Goal: Task Accomplishment & Management: Manage account settings

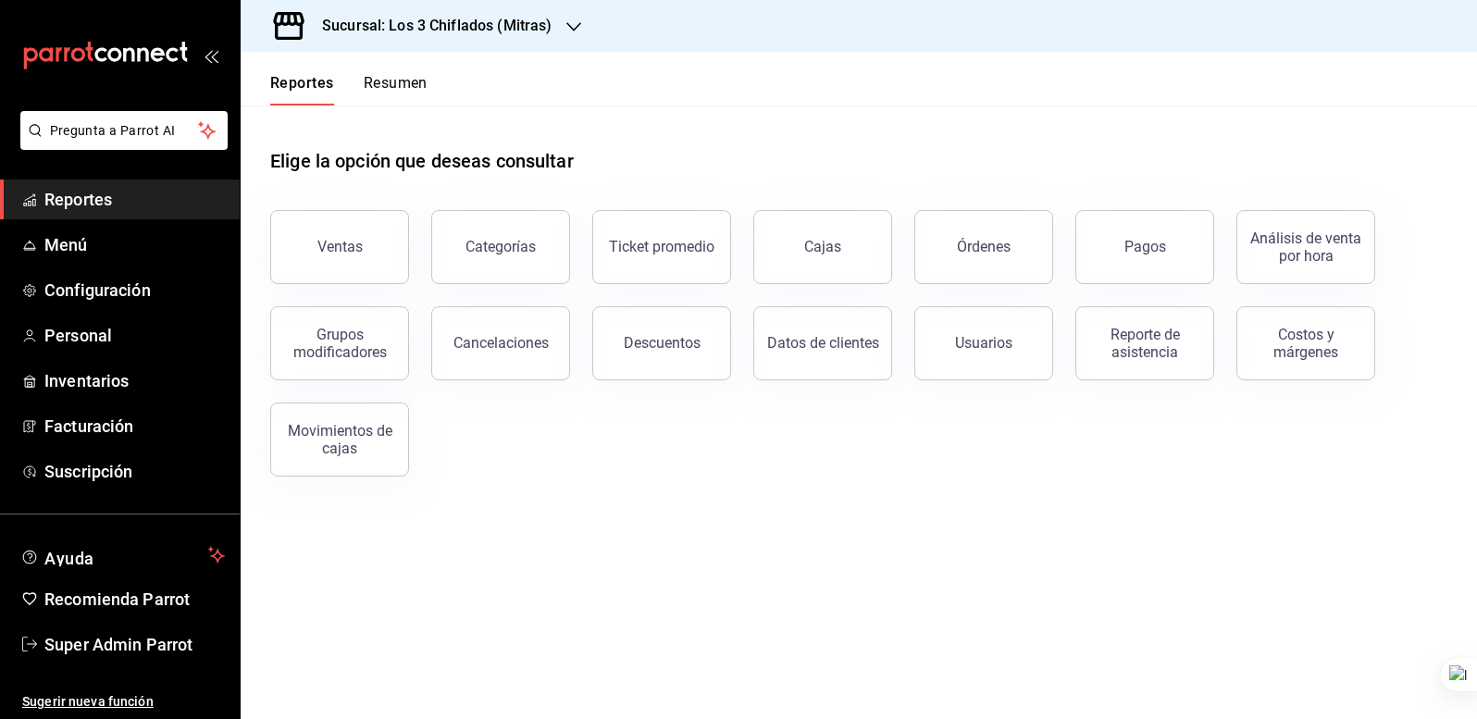
click at [978, 126] on div "Elige la opción que deseas consultar" at bounding box center [858, 147] width 1177 height 82
click at [175, 642] on span "Super Admin Parrot" at bounding box center [134, 644] width 180 height 25
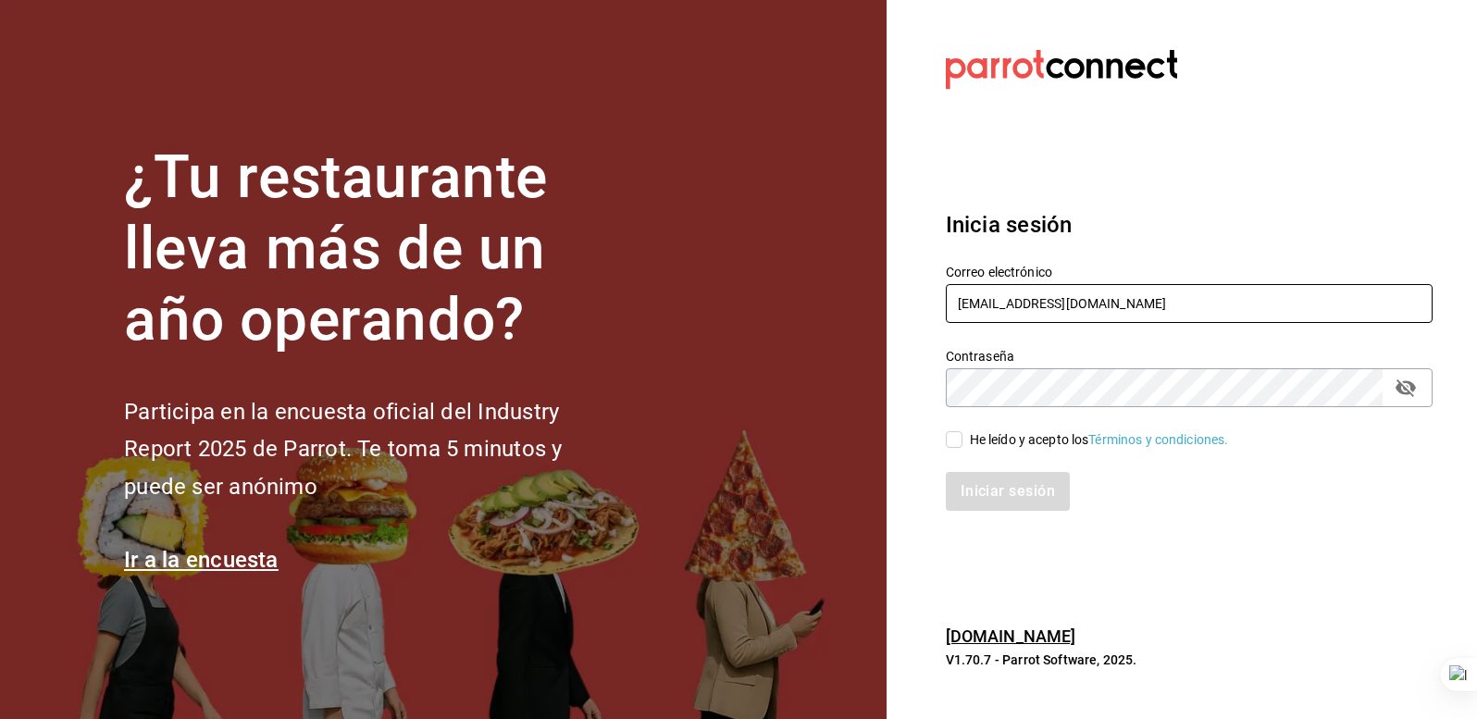
click at [1002, 305] on input "[EMAIL_ADDRESS][DOMAIN_NAME]" at bounding box center [1189, 303] width 487 height 39
click at [1002, 305] on input "los3chiflados@guadalupe.com" at bounding box center [1189, 303] width 487 height 39
click at [1105, 303] on input "los3chiflados@guadalupe.com" at bounding box center [1189, 303] width 487 height 39
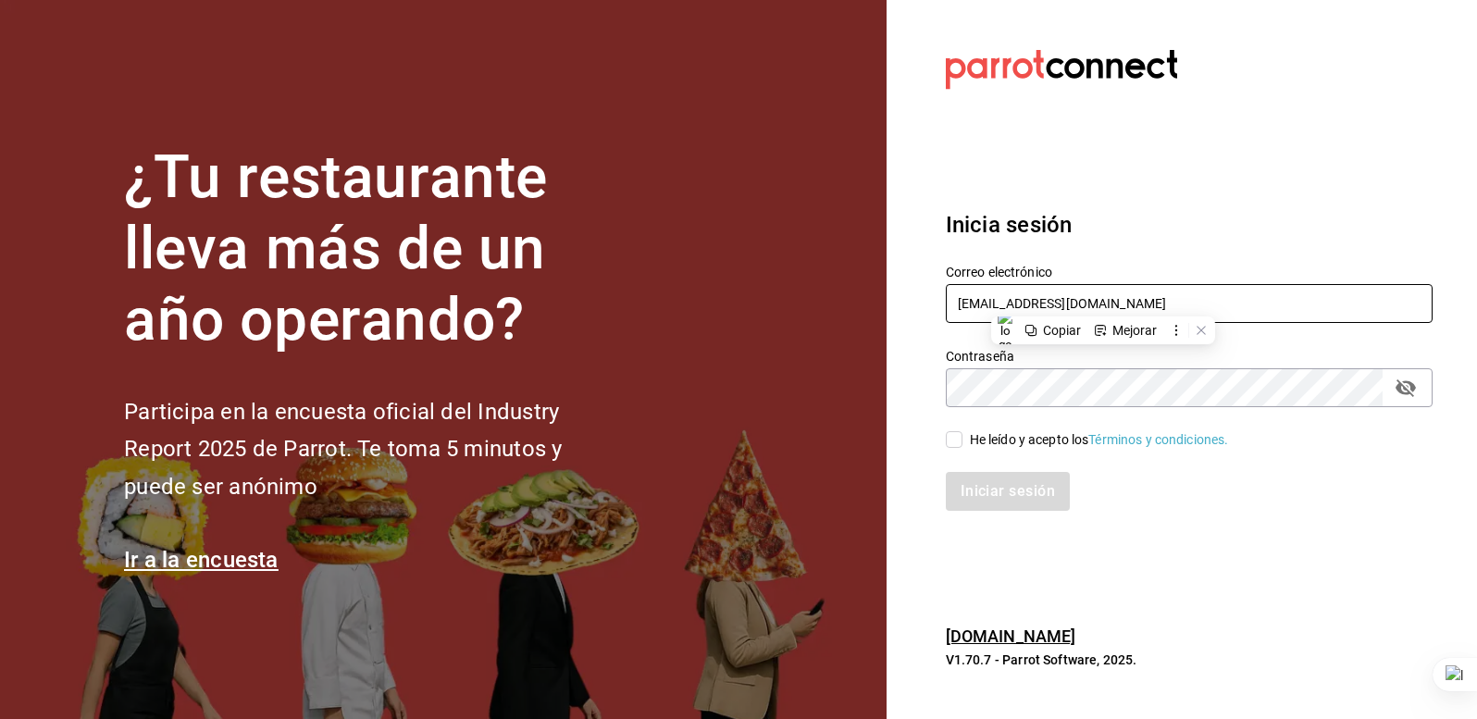
click at [1105, 303] on input "los3chiflados@guadalupe.com" at bounding box center [1189, 303] width 487 height 39
type input "lasdelicias@asadero.com"
click at [995, 442] on div "He leído y acepto los Términos y condiciones." at bounding box center [1099, 439] width 259 height 19
click at [963, 442] on input "He leído y acepto los Términos y condiciones." at bounding box center [954, 439] width 17 height 17
checkbox input "true"
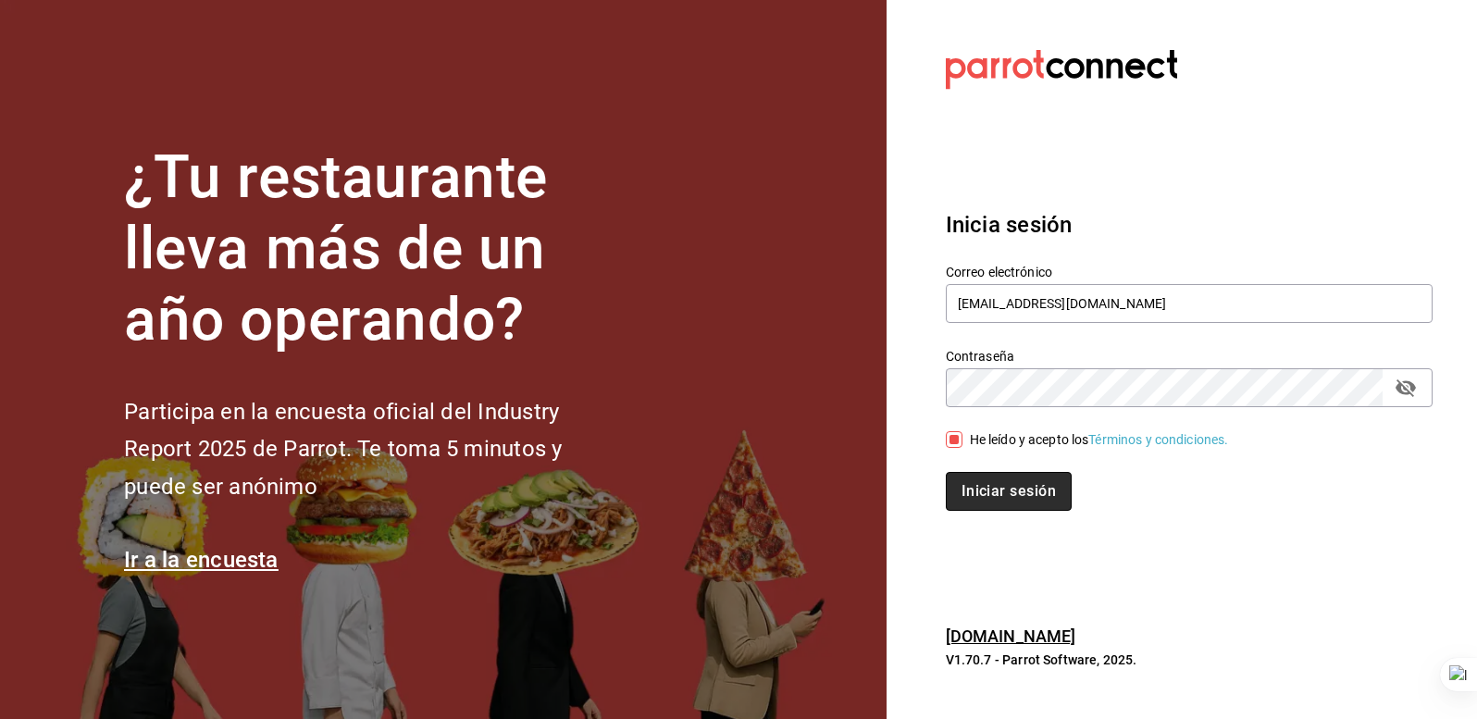
click at [1009, 491] on button "Iniciar sesión" at bounding box center [1009, 491] width 126 height 39
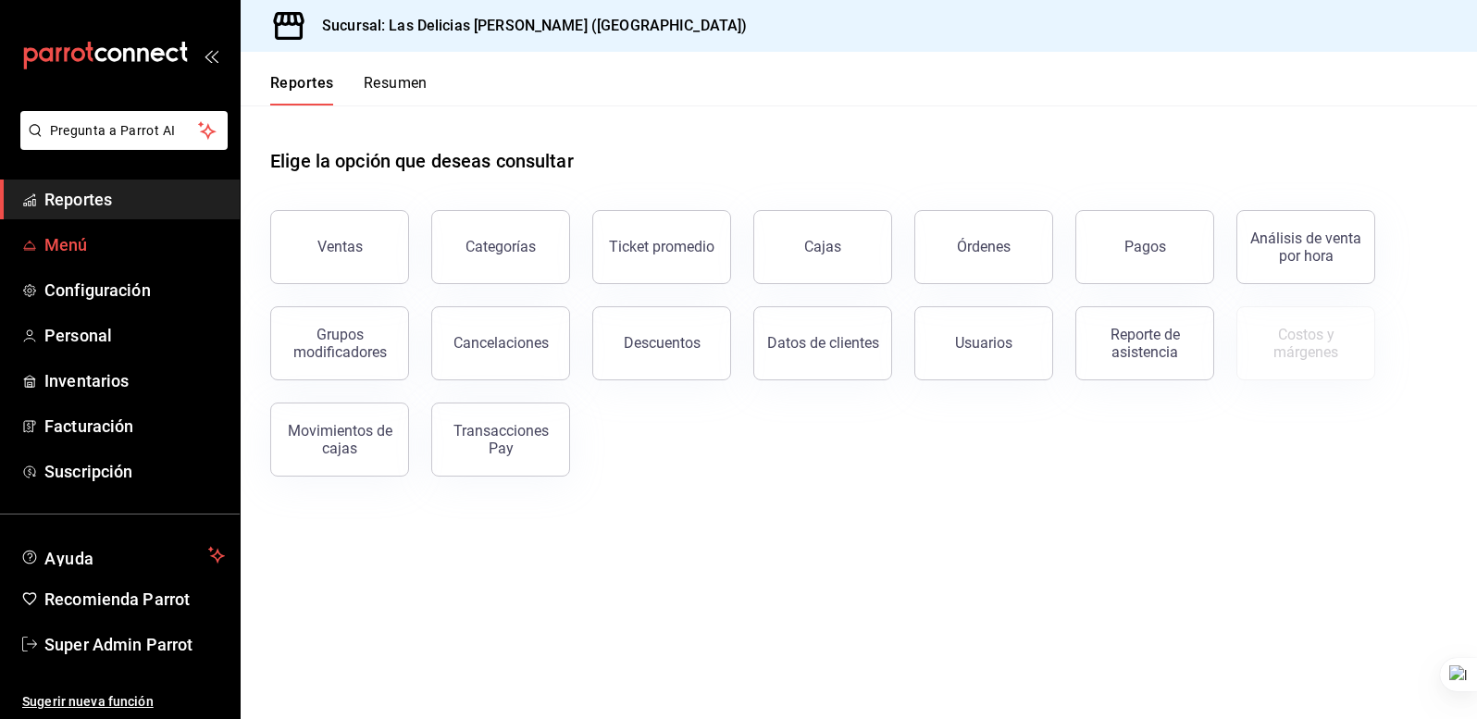
click at [106, 232] on span "Menú" at bounding box center [134, 244] width 180 height 25
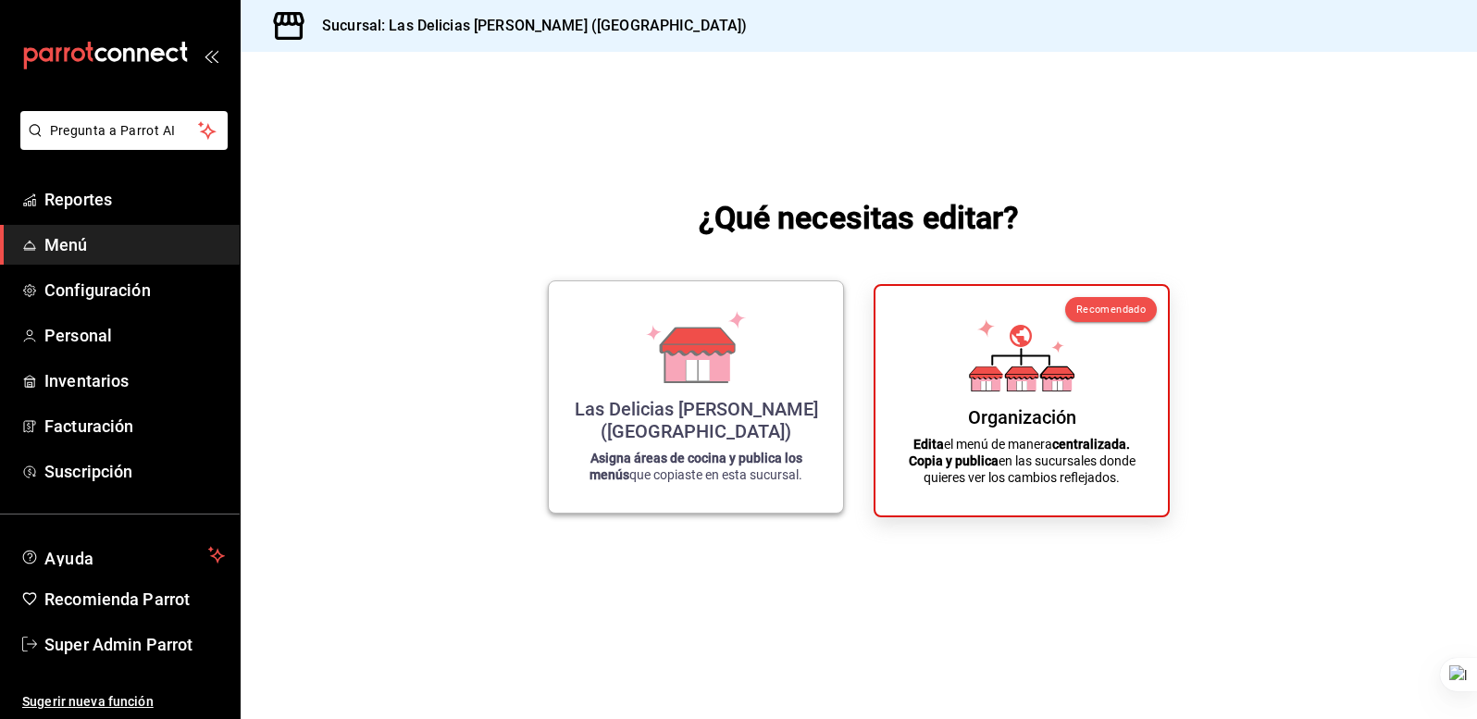
click at [761, 378] on div "Las Delicias Asadero Sonorense (BC) Asigna áreas de cocina y publica los menús …" at bounding box center [696, 397] width 250 height 202
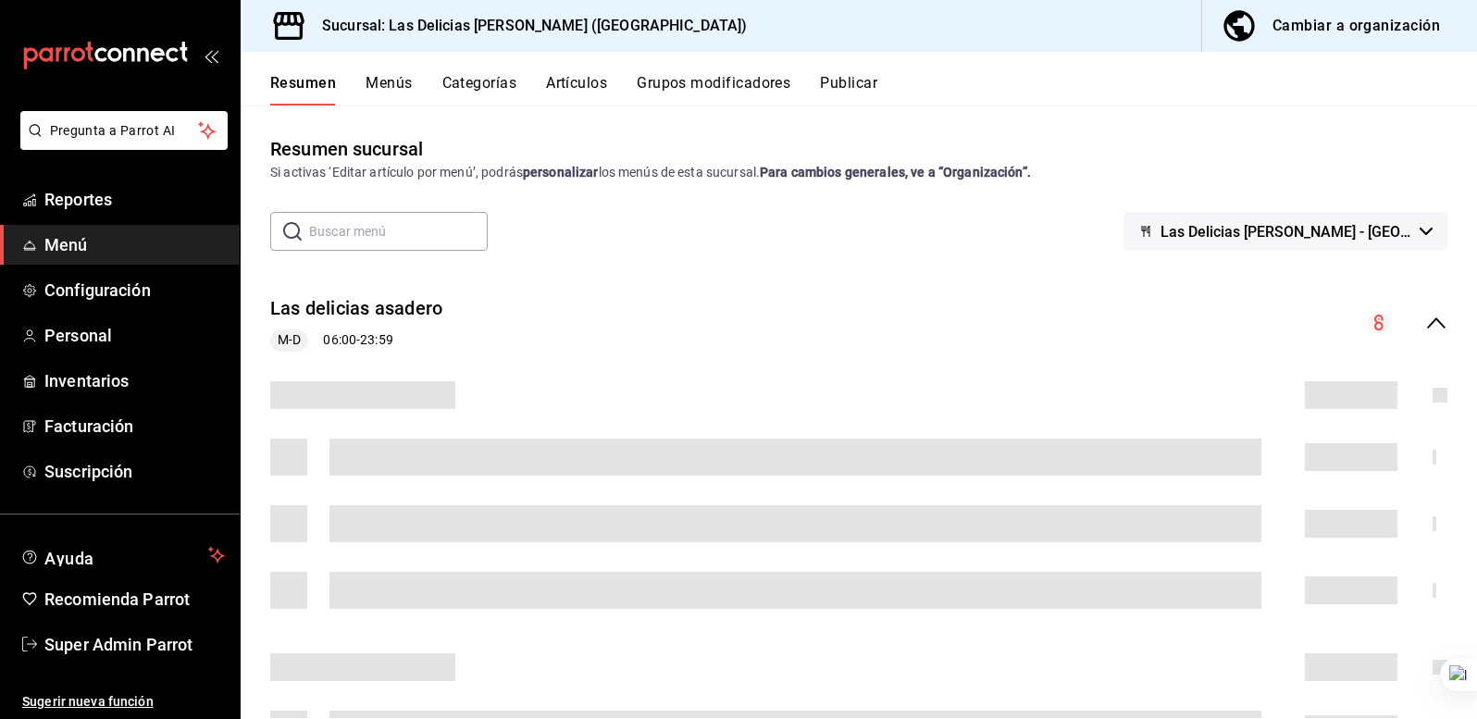
click at [403, 79] on button "Menús" at bounding box center [389, 89] width 46 height 31
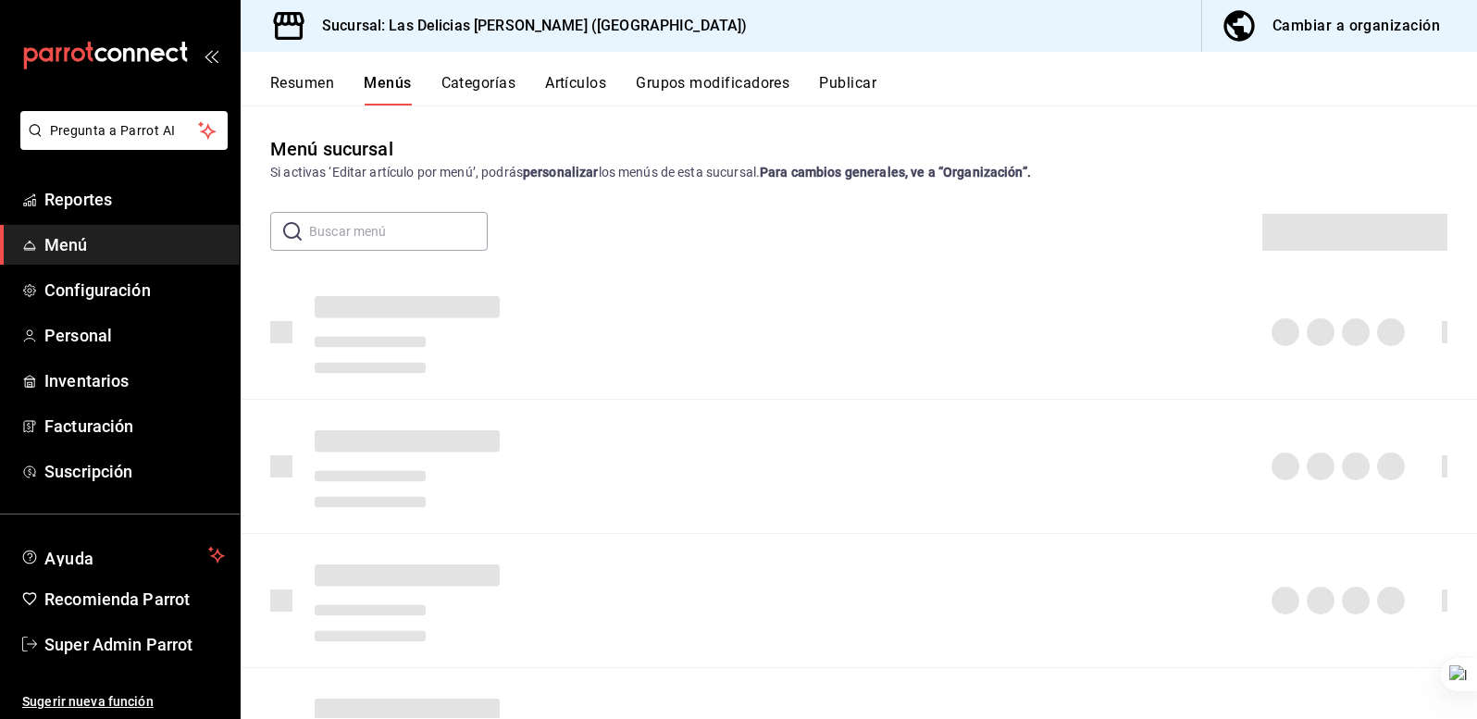
click at [480, 79] on button "Categorías" at bounding box center [478, 89] width 75 height 31
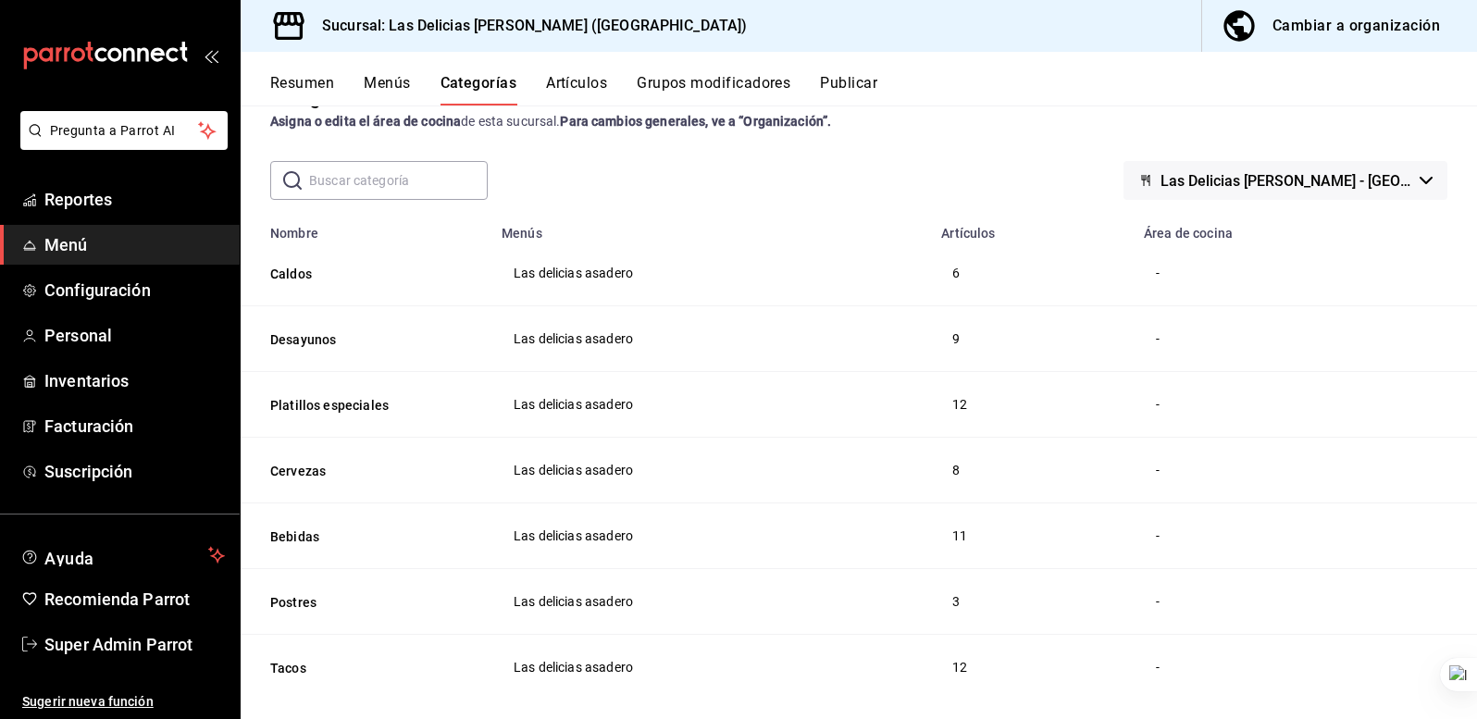
scroll to position [81, 0]
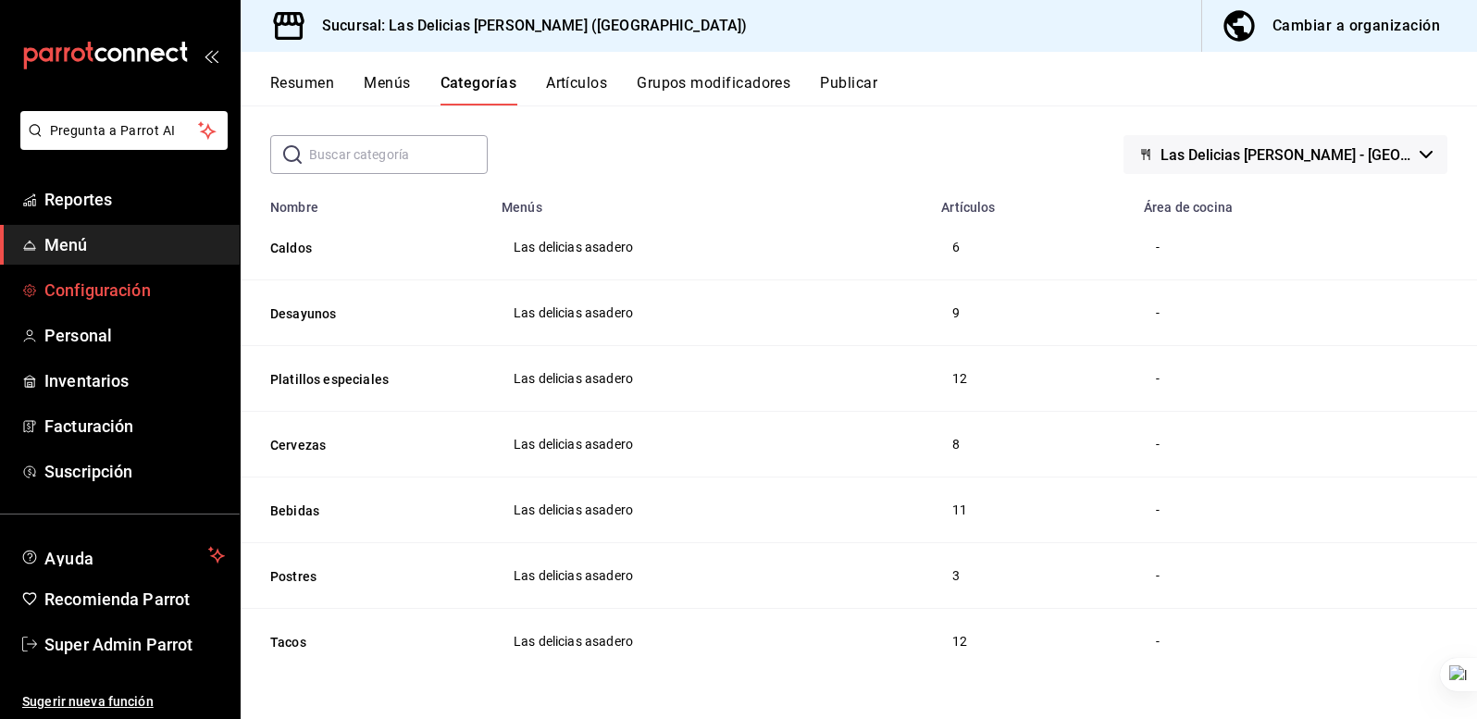
click at [158, 292] on span "Configuración" at bounding box center [134, 290] width 180 height 25
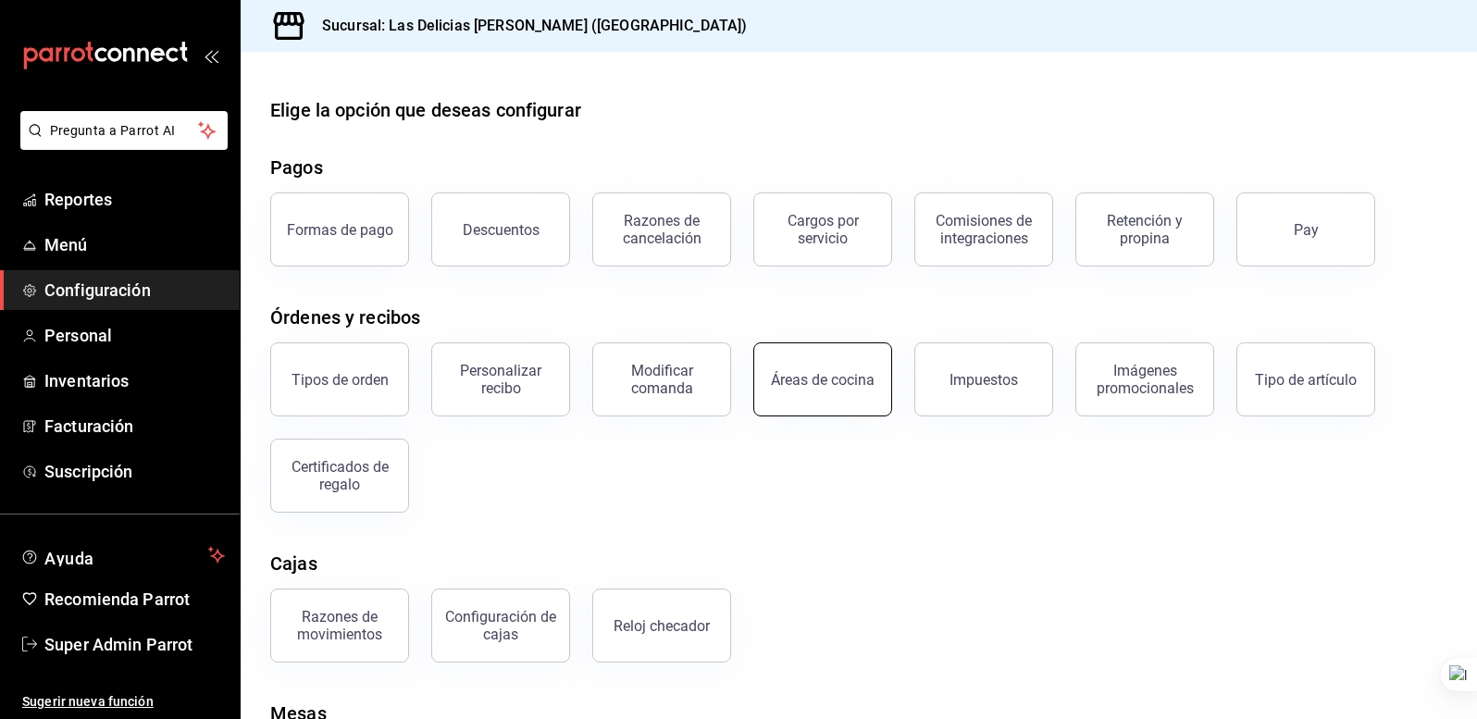
click at [842, 386] on div "Áreas de cocina" at bounding box center [823, 380] width 104 height 18
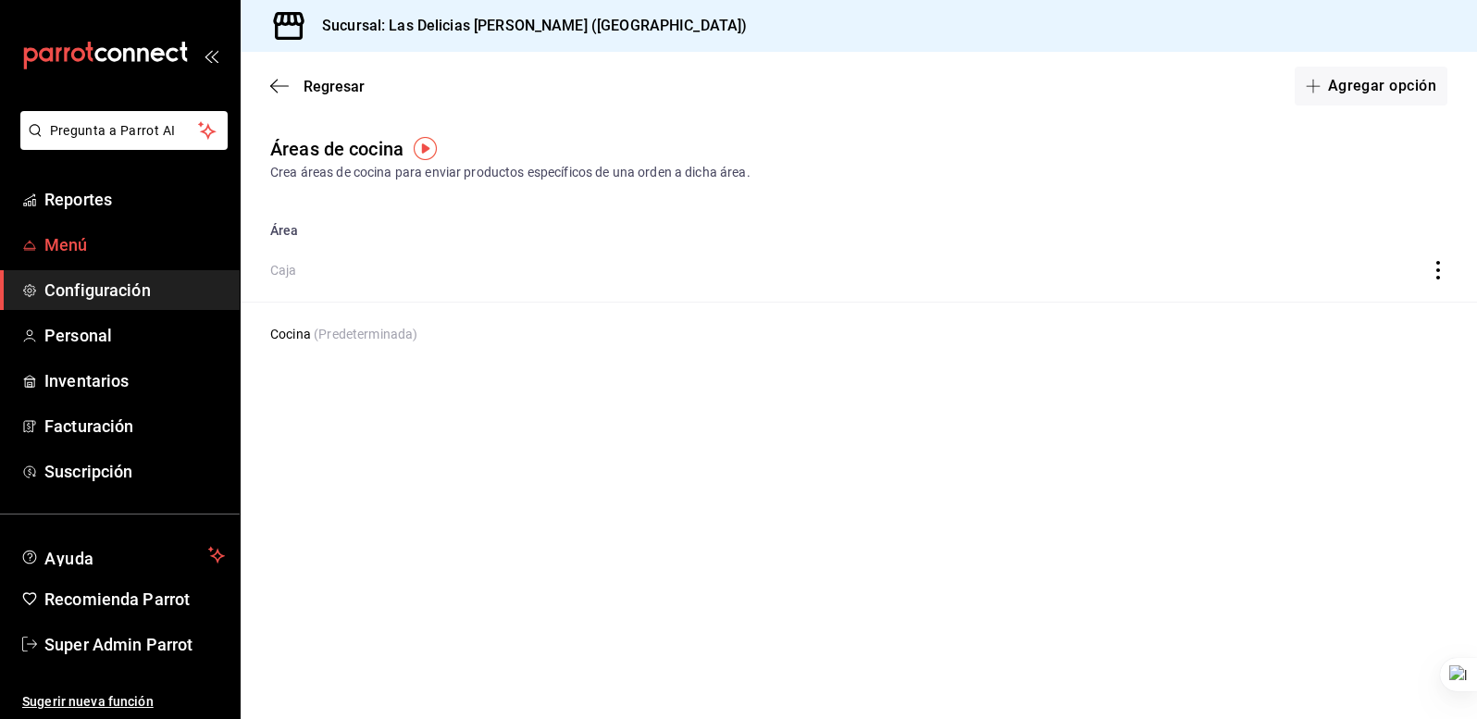
click at [128, 242] on span "Menú" at bounding box center [134, 244] width 180 height 25
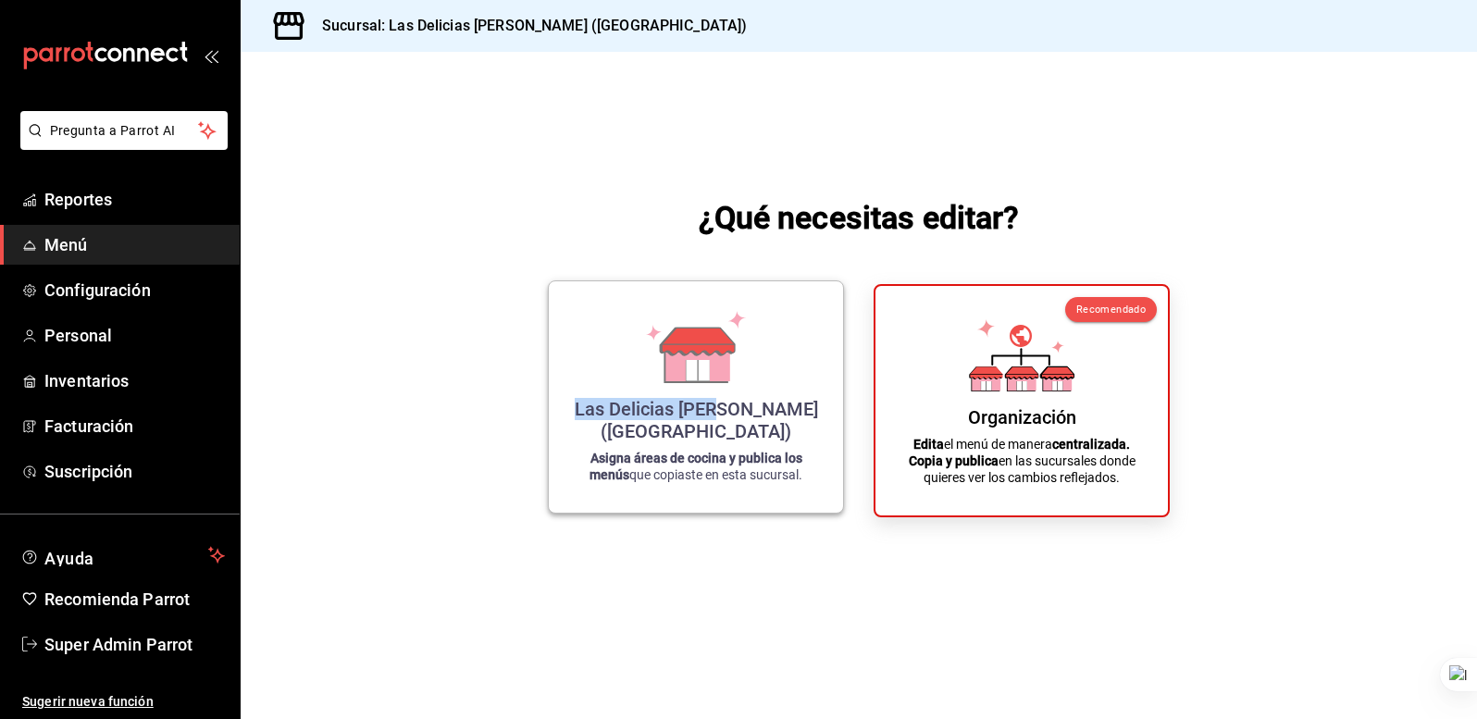
click at [753, 389] on div "Las Delicias Asadero Sonorense (BC) Asigna áreas de cocina y publica los menús …" at bounding box center [696, 397] width 250 height 202
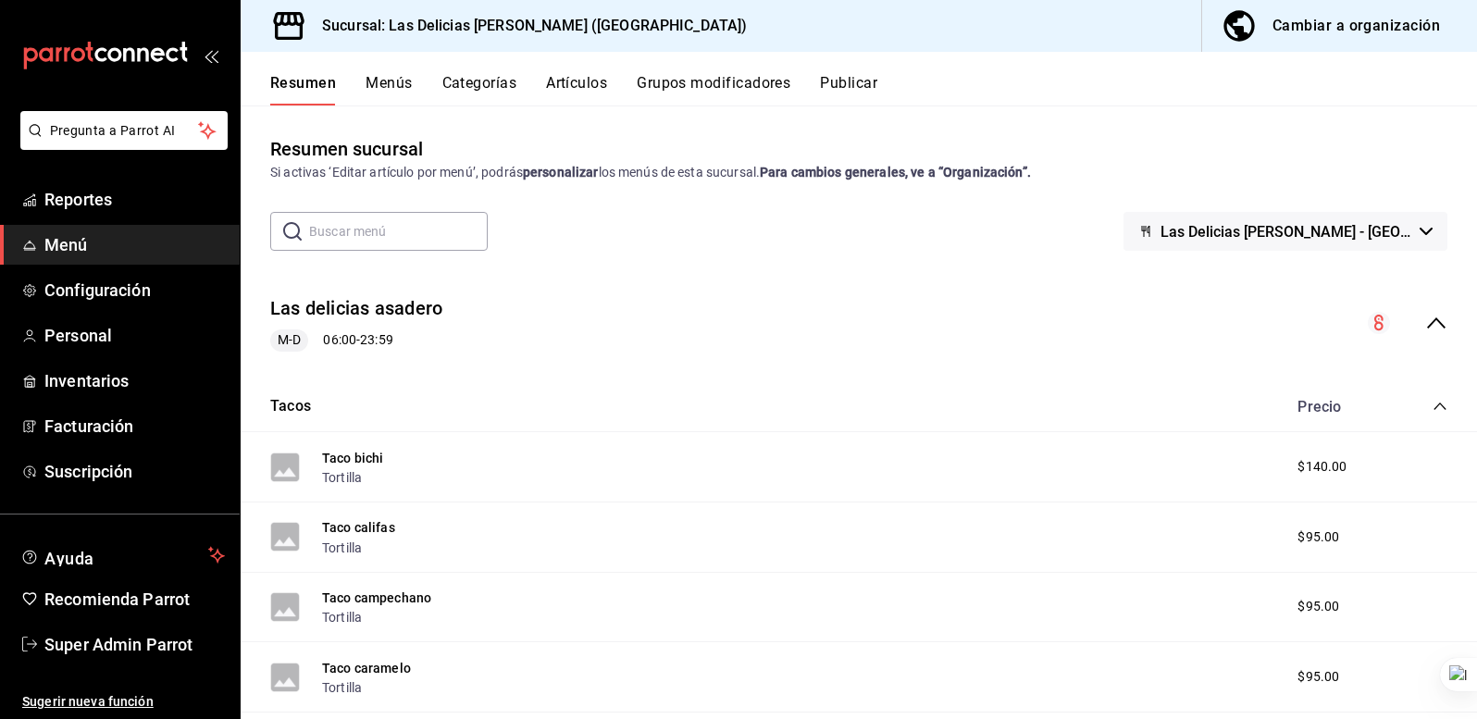
click at [495, 92] on button "Categorías" at bounding box center [479, 89] width 75 height 31
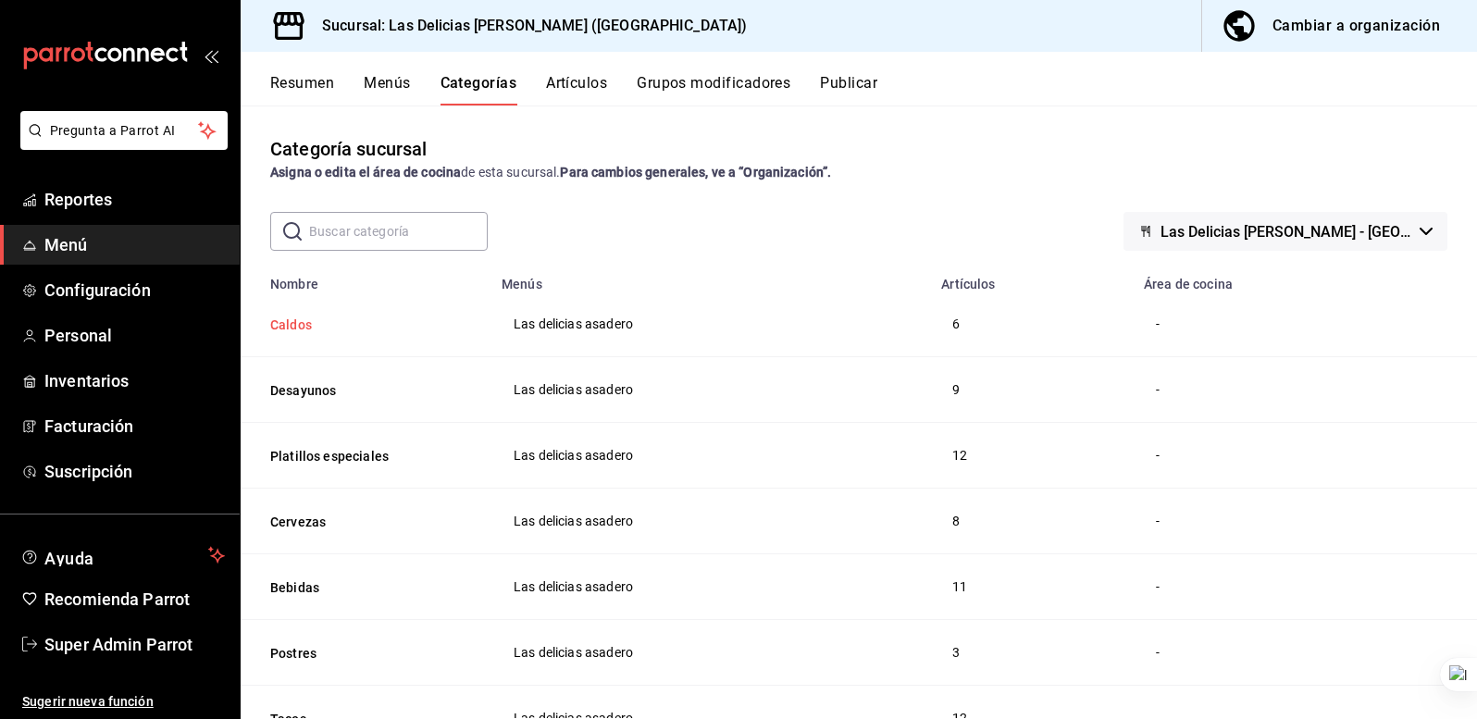
click at [325, 331] on button "Caldos" at bounding box center [362, 325] width 185 height 19
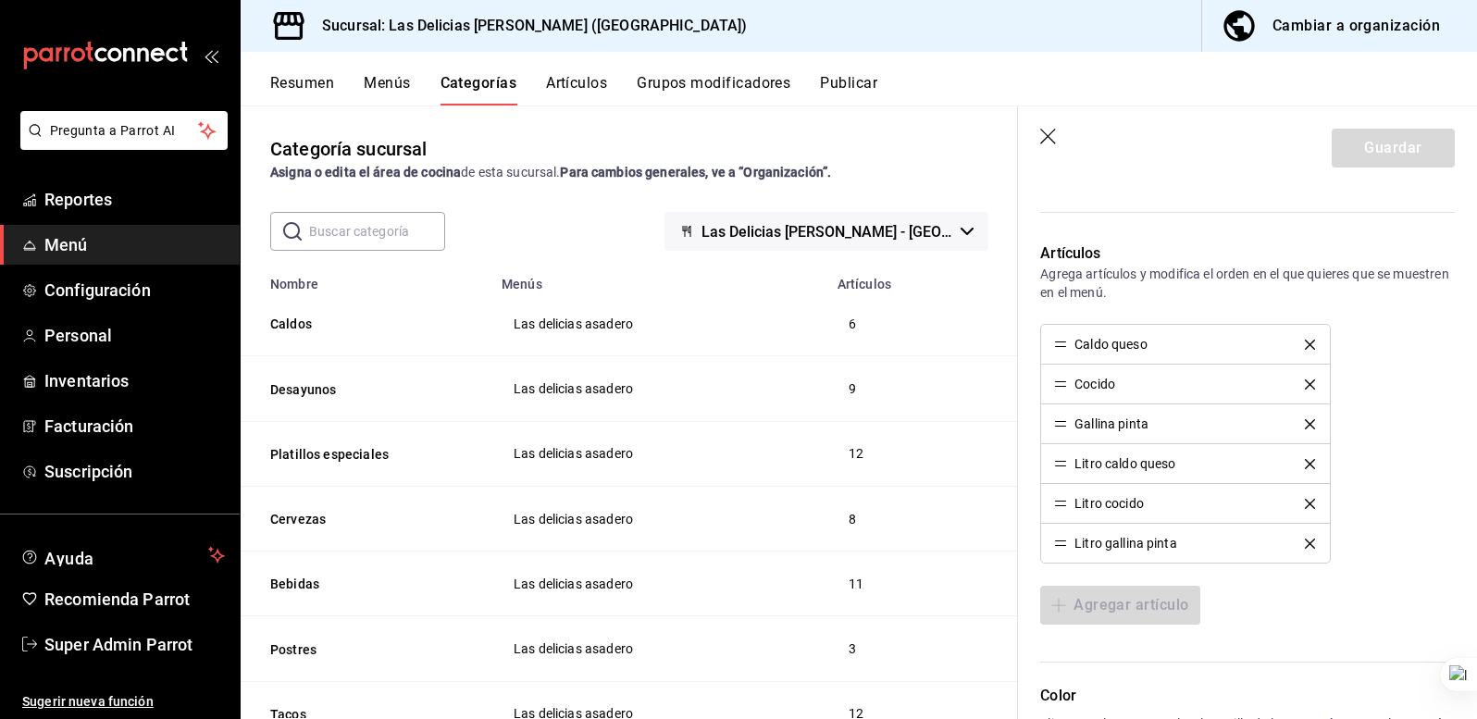
scroll to position [562, 0]
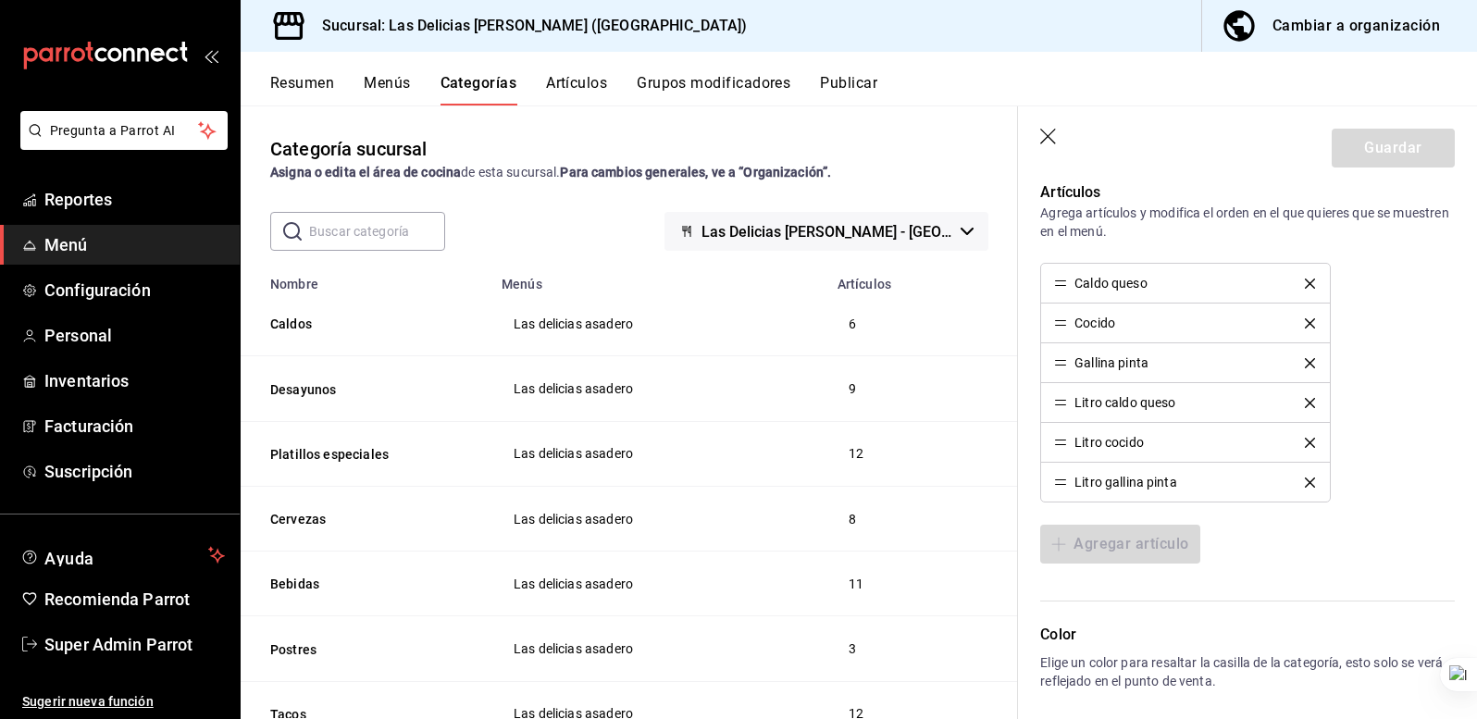
click at [1053, 144] on icon "button" at bounding box center [1049, 138] width 19 height 19
